Goal: Navigation & Orientation: Find specific page/section

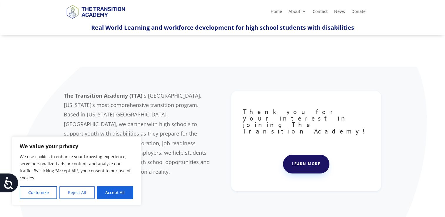
click at [73, 190] on button "Reject All" at bounding box center [76, 192] width 35 height 13
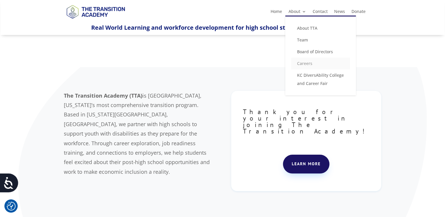
click at [309, 63] on link "Careers" at bounding box center [320, 64] width 59 height 12
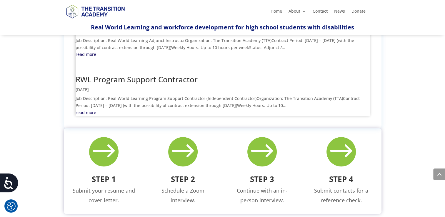
scroll to position [276, 0]
